Goal: Check status: Check status

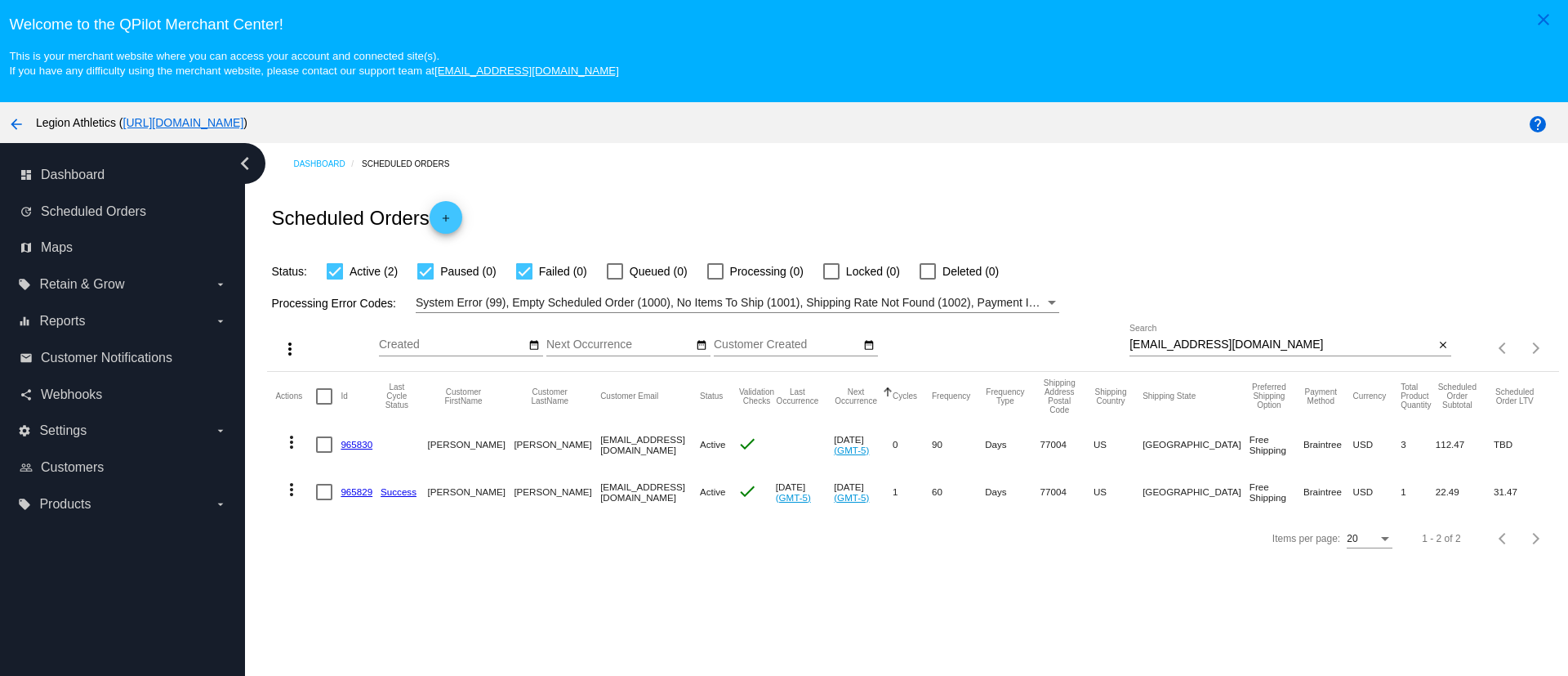
click at [351, 445] on link "965830" at bounding box center [356, 443] width 32 height 10
click at [340, 496] on mat-cell at bounding box center [328, 492] width 24 height 47
click at [346, 496] on link "965829" at bounding box center [356, 491] width 32 height 10
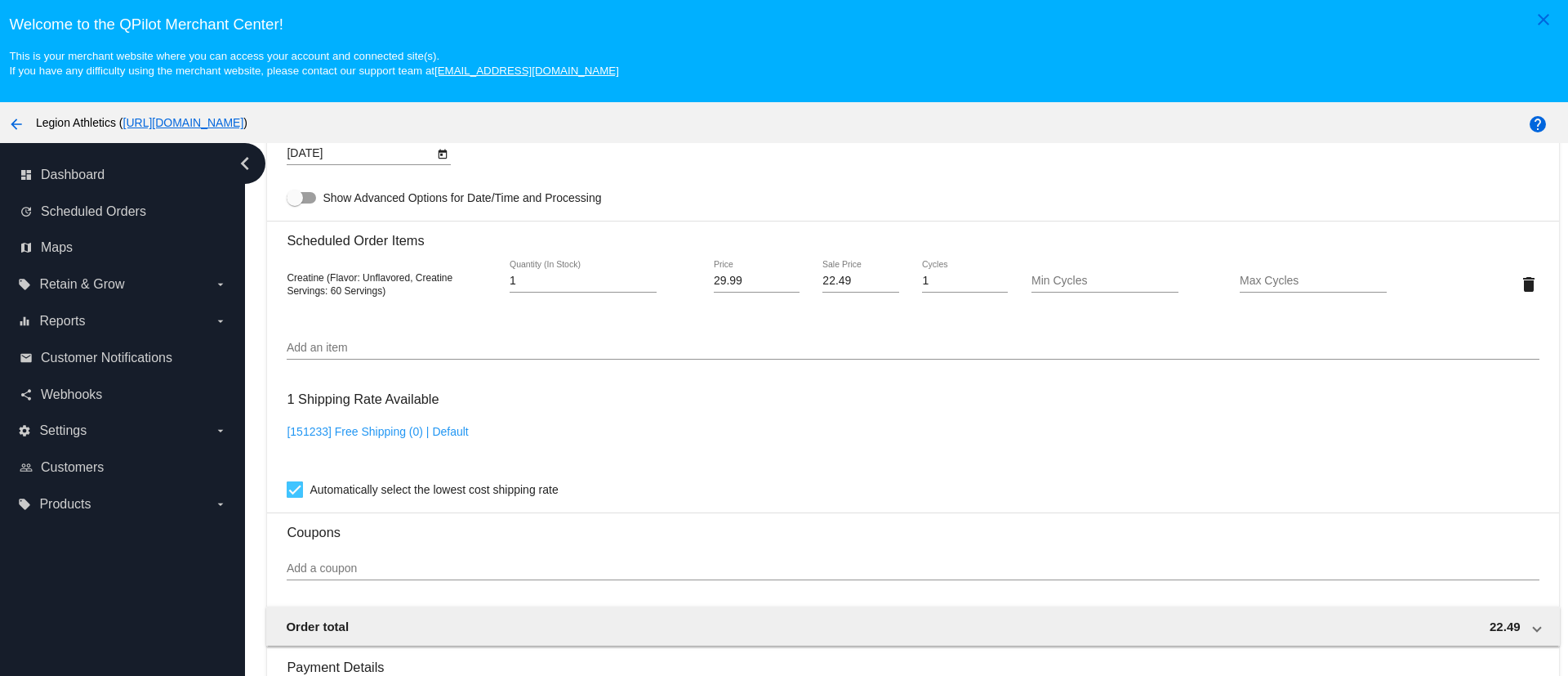
scroll to position [735, 0]
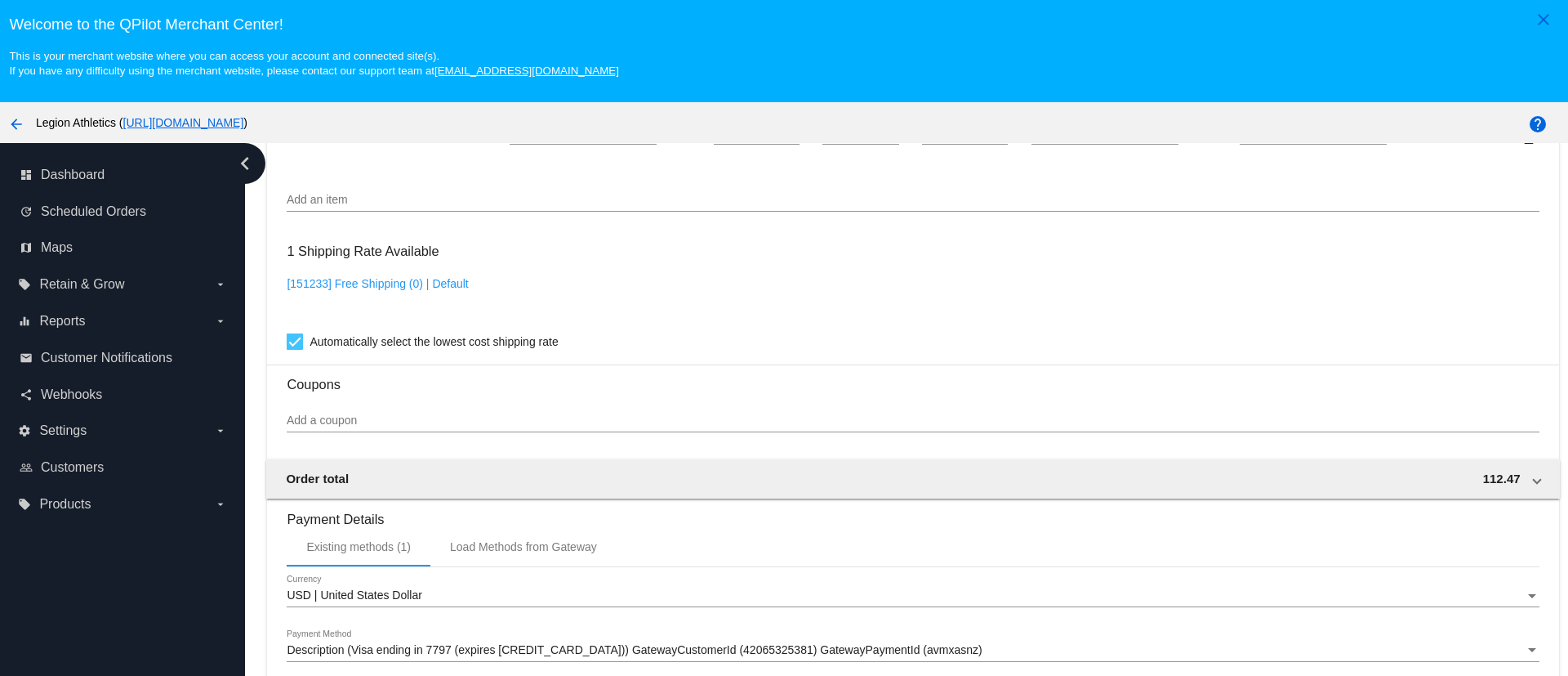
scroll to position [858, 0]
